Goal: Task Accomplishment & Management: Use online tool/utility

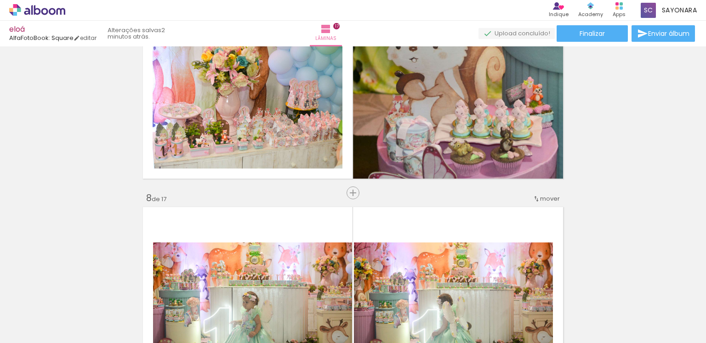
scroll to position [1519, 0]
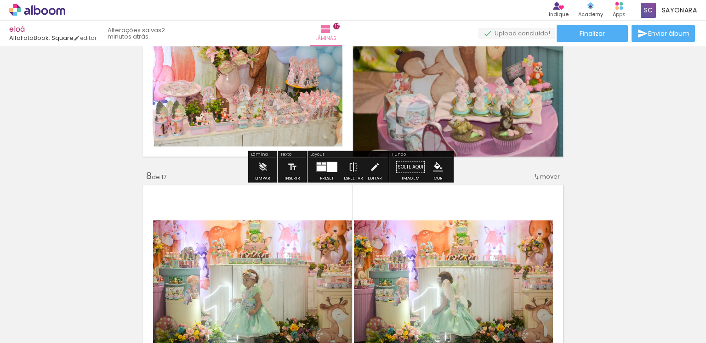
click at [329, 168] on div at bounding box center [332, 167] width 11 height 10
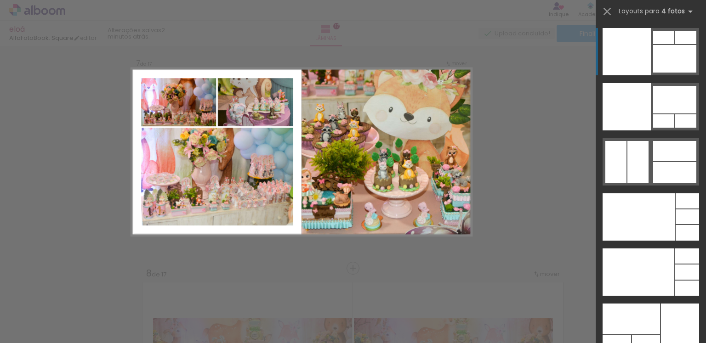
scroll to position [1407, 0]
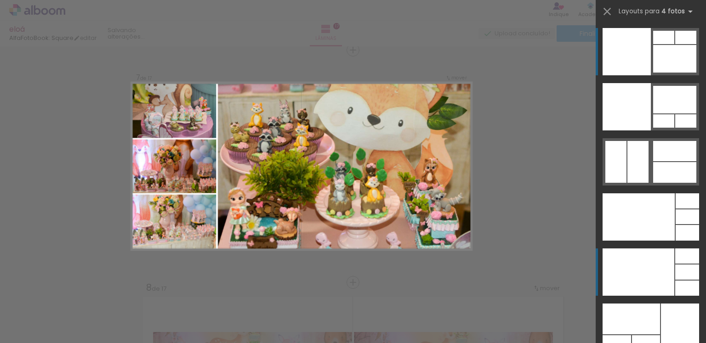
click at [654, 267] on div at bounding box center [639, 272] width 72 height 47
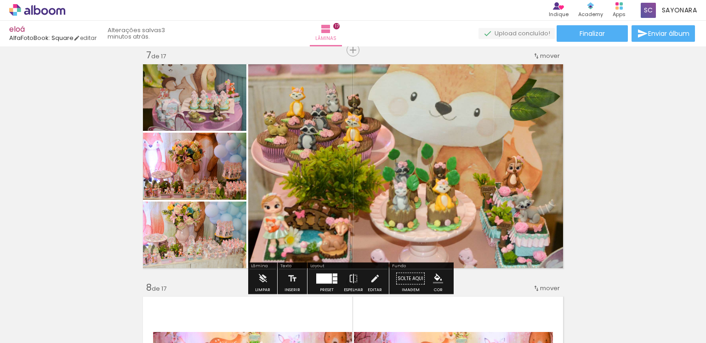
click at [321, 288] on quentale-thumb at bounding box center [335, 312] width 51 height 53
click at [327, 280] on div at bounding box center [324, 279] width 16 height 10
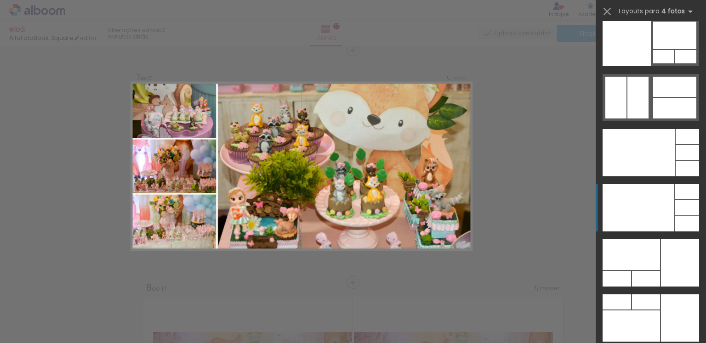
scroll to position [19751, 0]
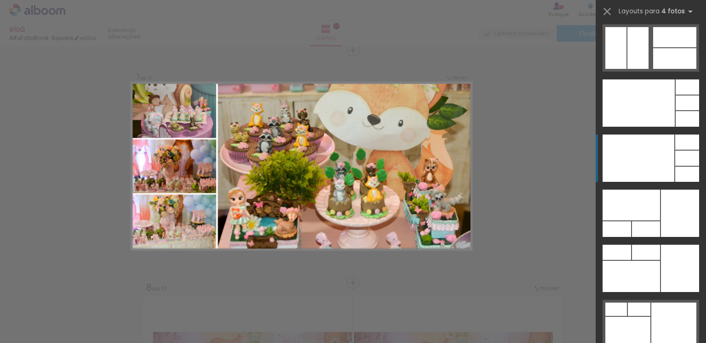
click at [662, 172] on div at bounding box center [639, 158] width 72 height 47
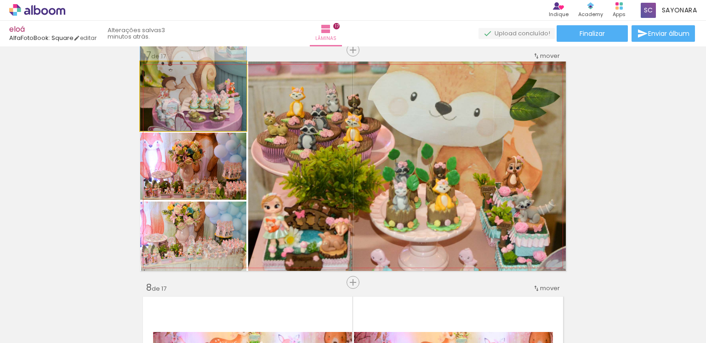
drag, startPoint x: 222, startPoint y: 99, endPoint x: 222, endPoint y: 76, distance: 23.4
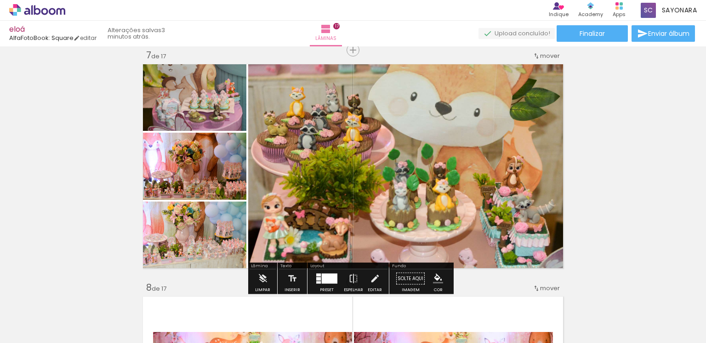
click at [333, 278] on div at bounding box center [330, 279] width 16 height 10
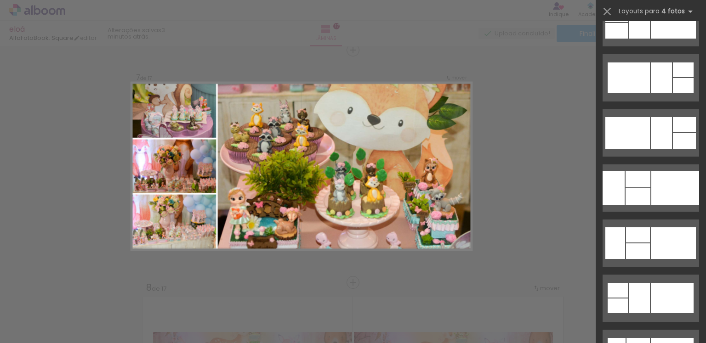
scroll to position [300, 0]
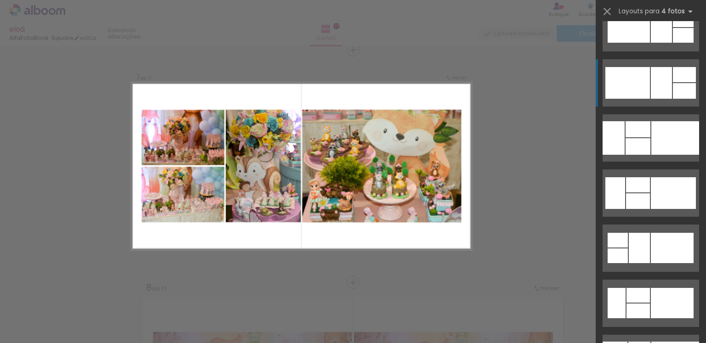
click at [660, 82] on div at bounding box center [661, 83] width 21 height 32
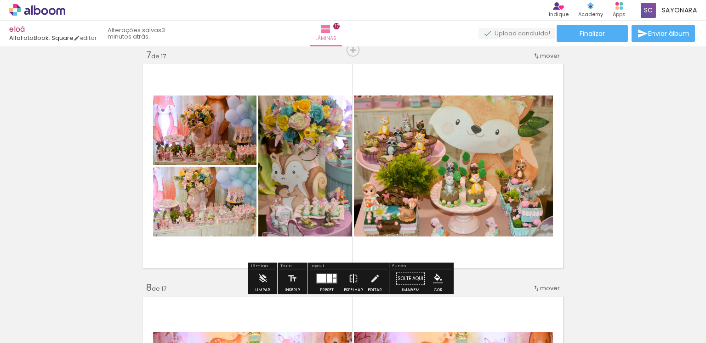
click at [349, 279] on iron-icon at bounding box center [353, 279] width 10 height 18
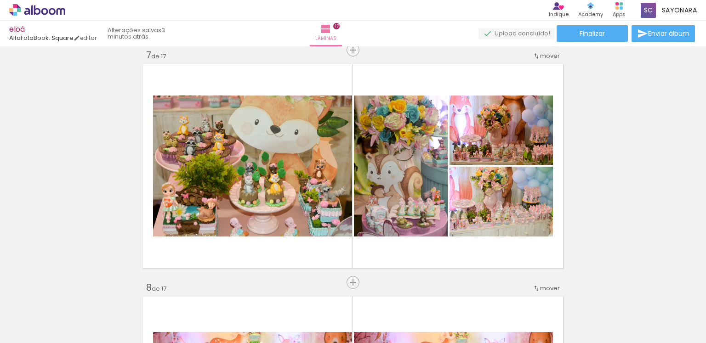
click at [619, 11] on div "Apps" at bounding box center [619, 15] width 13 height 8
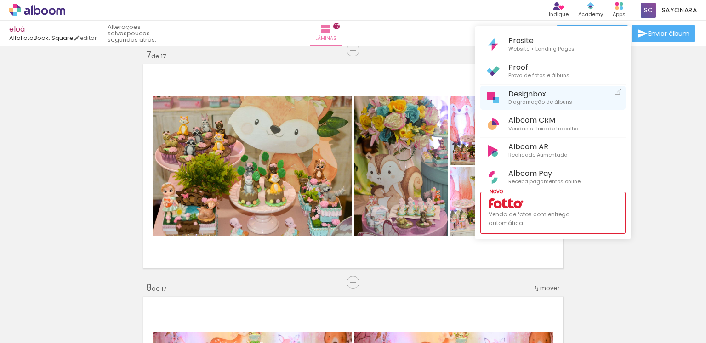
click at [532, 101] on span "Diagramação de álbuns" at bounding box center [540, 102] width 64 height 8
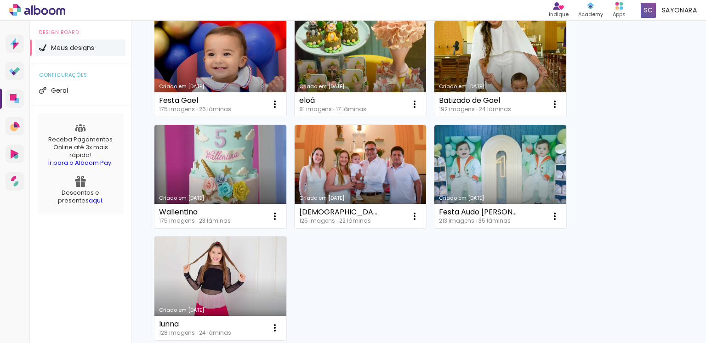
scroll to position [243, 0]
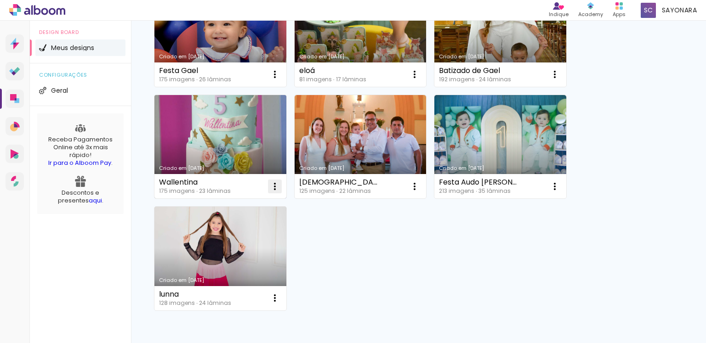
click at [270, 181] on iron-icon at bounding box center [274, 186] width 11 height 11
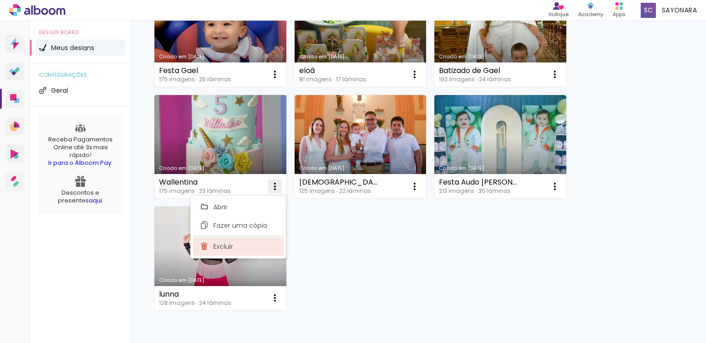
click at [243, 252] on paper-item "Excluir" at bounding box center [238, 247] width 91 height 18
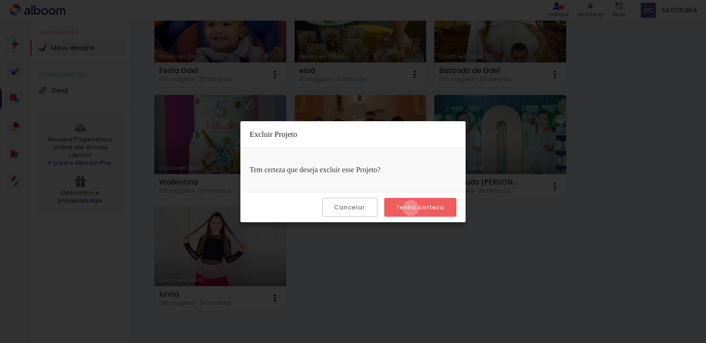
click at [0, 0] on slot "Tenho certeza" at bounding box center [0, 0] width 0 height 0
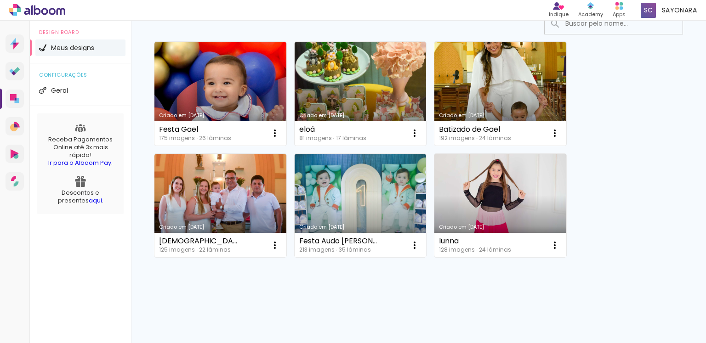
scroll to position [183, 0]
drag, startPoint x: 411, startPoint y: 208, endPoint x: 577, endPoint y: 146, distance: 176.9
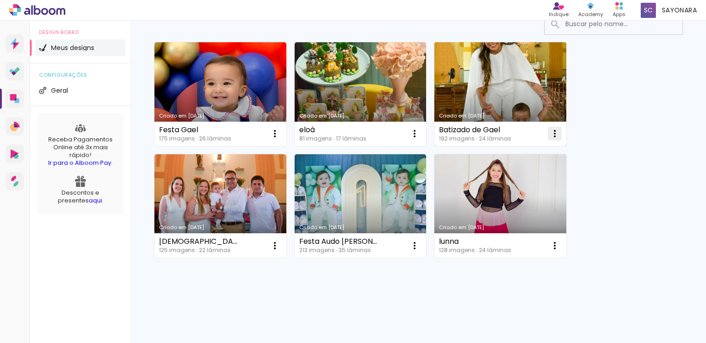
click at [549, 133] on iron-icon at bounding box center [554, 133] width 11 height 11
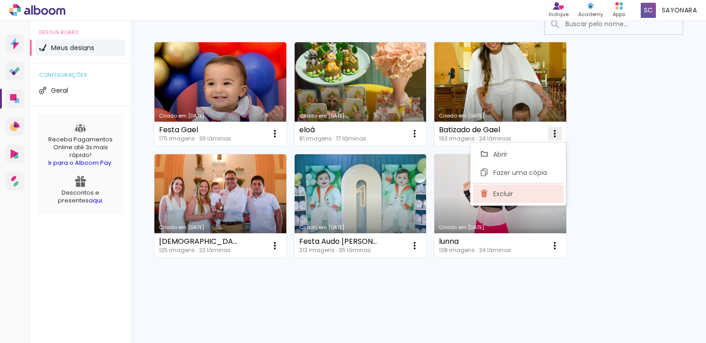
click at [520, 197] on paper-item "Excluir" at bounding box center [518, 194] width 91 height 18
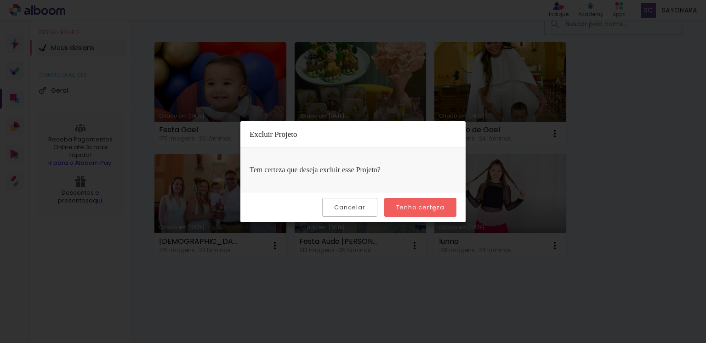
click at [0, 0] on slot "Tenho certeza" at bounding box center [0, 0] width 0 height 0
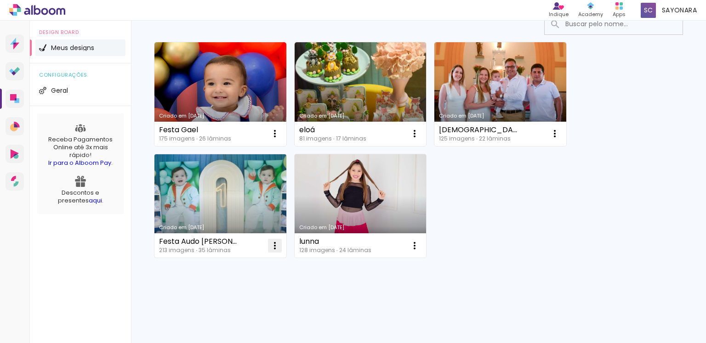
click at [270, 247] on iron-icon at bounding box center [274, 245] width 11 height 11
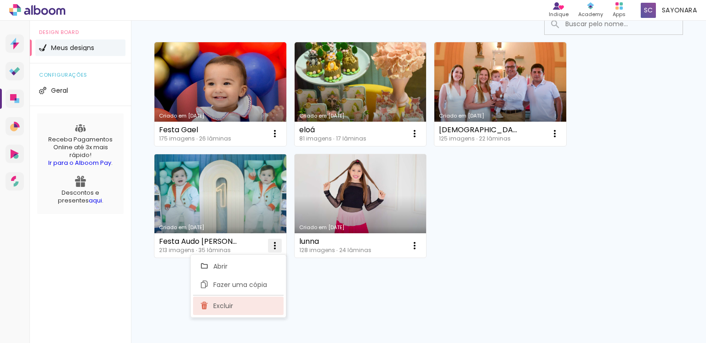
click at [240, 315] on paper-item "Excluir" at bounding box center [238, 306] width 91 height 18
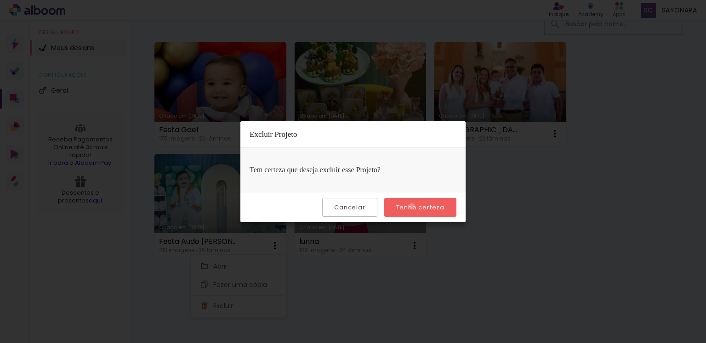
click at [0, 0] on slot "Tenho certeza" at bounding box center [0, 0] width 0 height 0
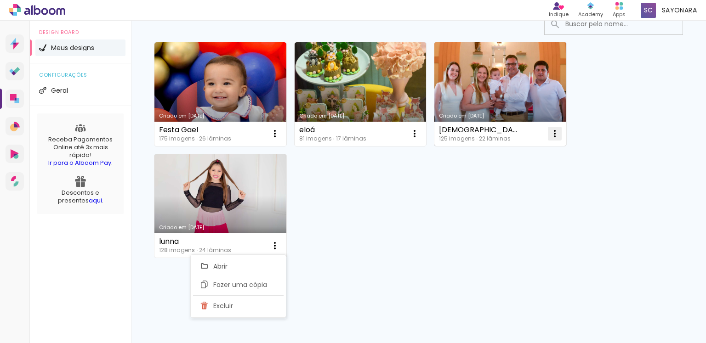
click at [554, 129] on iron-icon at bounding box center [554, 133] width 11 height 11
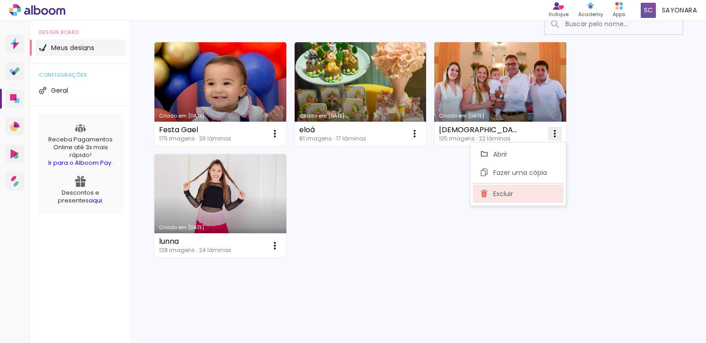
click at [508, 196] on span "Excluir" at bounding box center [503, 194] width 20 height 6
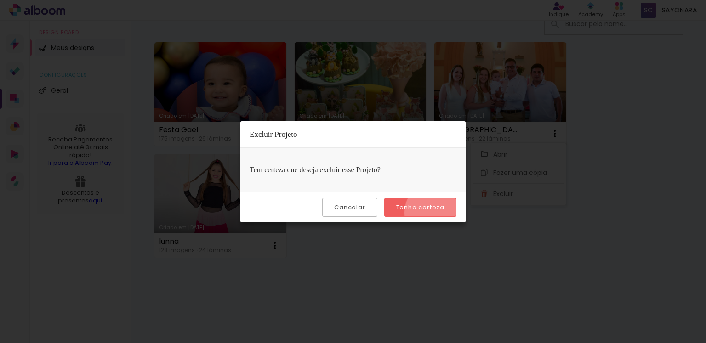
click at [438, 213] on paper-button "Tenho certeza" at bounding box center [420, 207] width 72 height 19
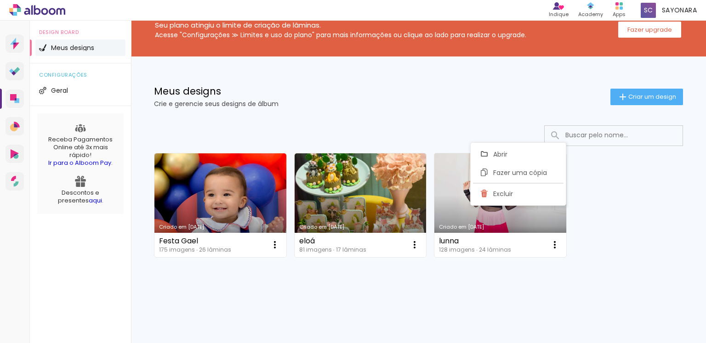
scroll to position [72, 0]
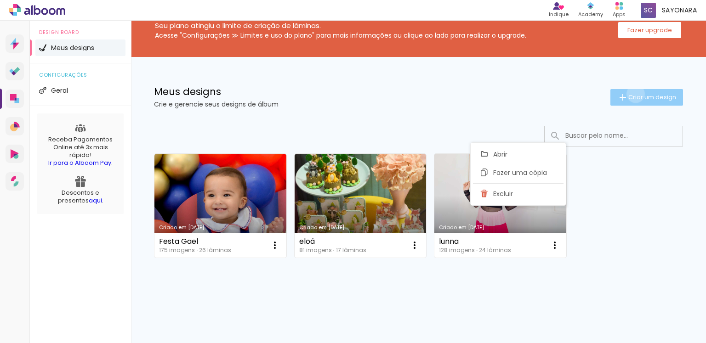
click at [628, 94] on span "Criar um design" at bounding box center [652, 97] width 48 height 6
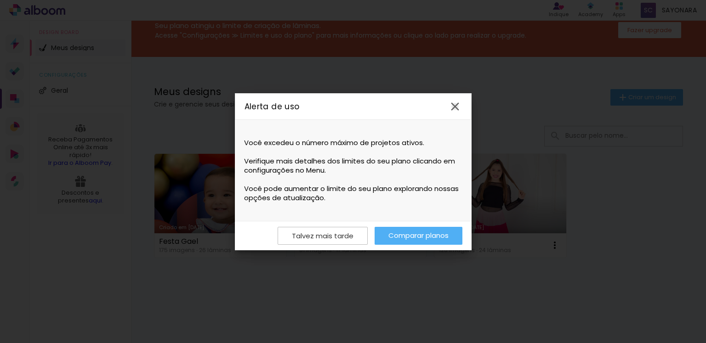
click at [454, 105] on iron-icon at bounding box center [455, 107] width 14 height 14
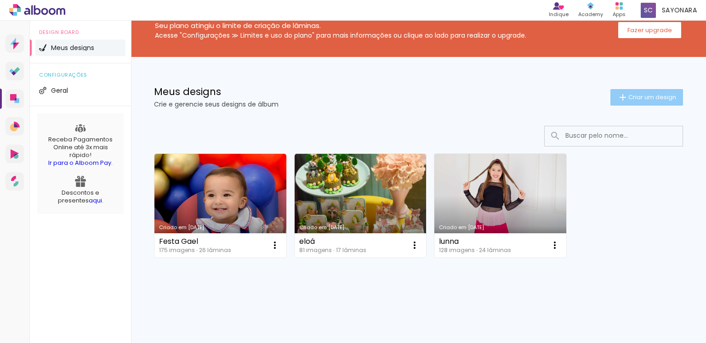
click at [618, 99] on iron-icon at bounding box center [622, 97] width 11 height 11
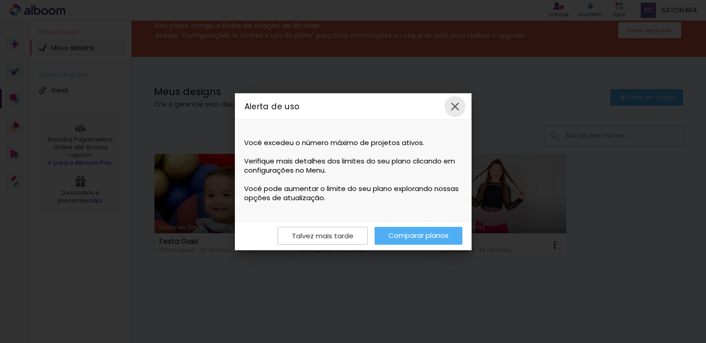
click at [456, 108] on iron-icon at bounding box center [455, 107] width 14 height 14
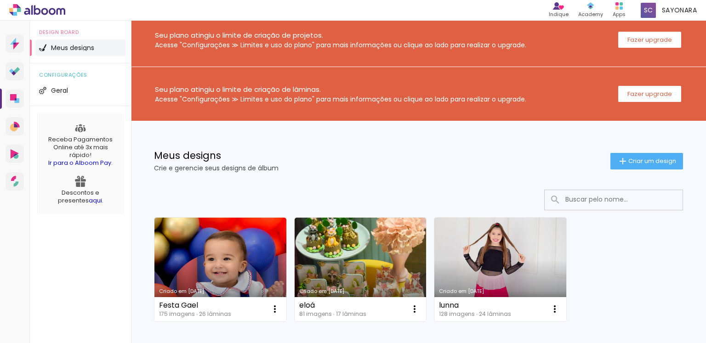
scroll to position [5, 0]
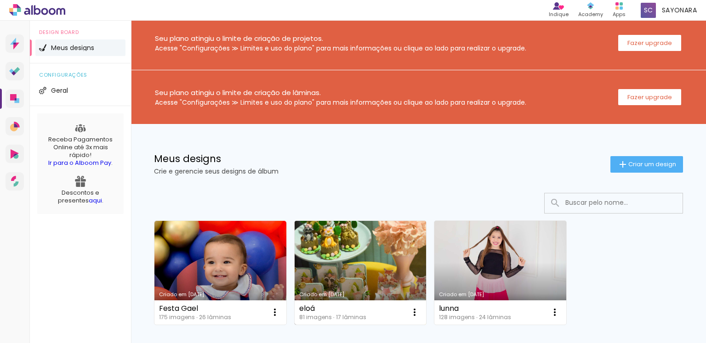
click at [387, 241] on link "Criado em [DATE]" at bounding box center [361, 273] width 132 height 104
